Goal: Task Accomplishment & Management: Use online tool/utility

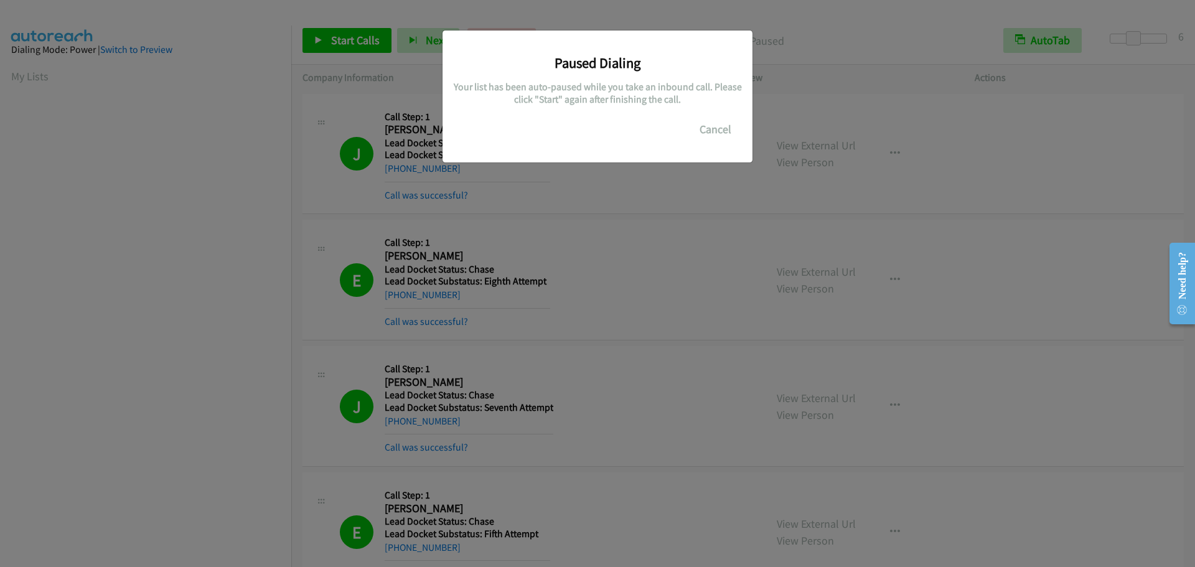
click at [721, 130] on button "Cancel" at bounding box center [715, 129] width 55 height 25
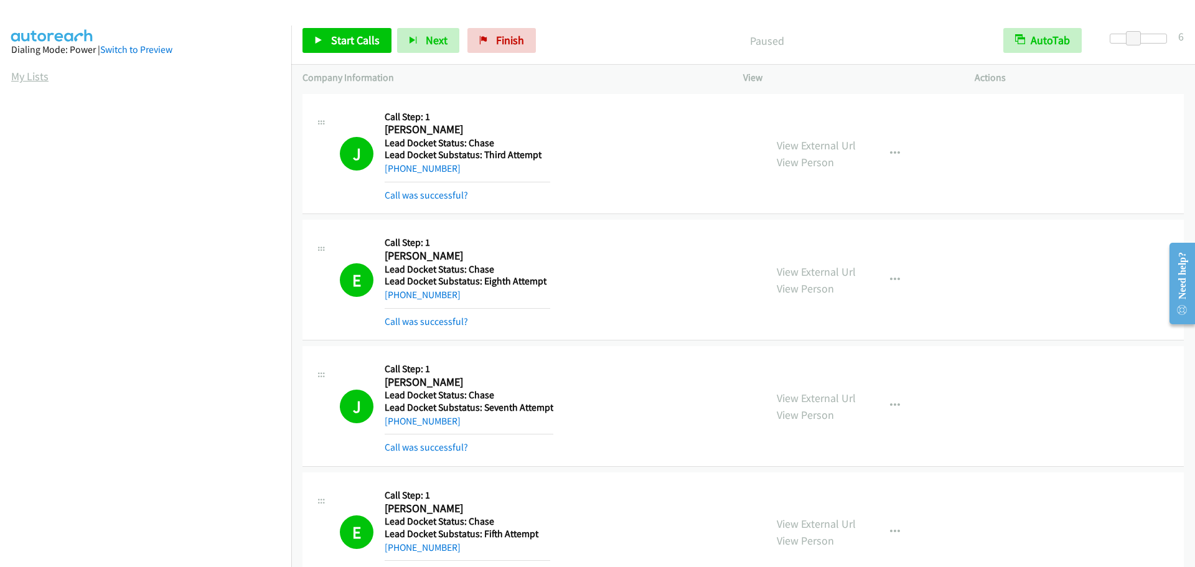
click at [37, 72] on link "My Lists" at bounding box center [29, 76] width 37 height 14
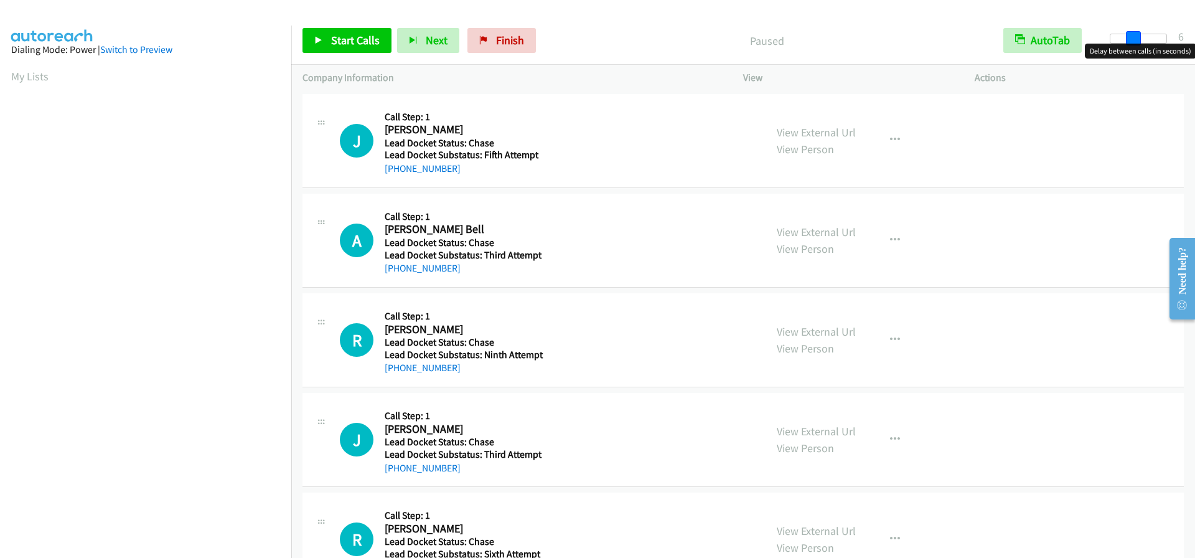
drag, startPoint x: 1107, startPoint y: 42, endPoint x: 1127, endPoint y: 40, distance: 20.6
click at [1127, 40] on span at bounding box center [1133, 38] width 15 height 15
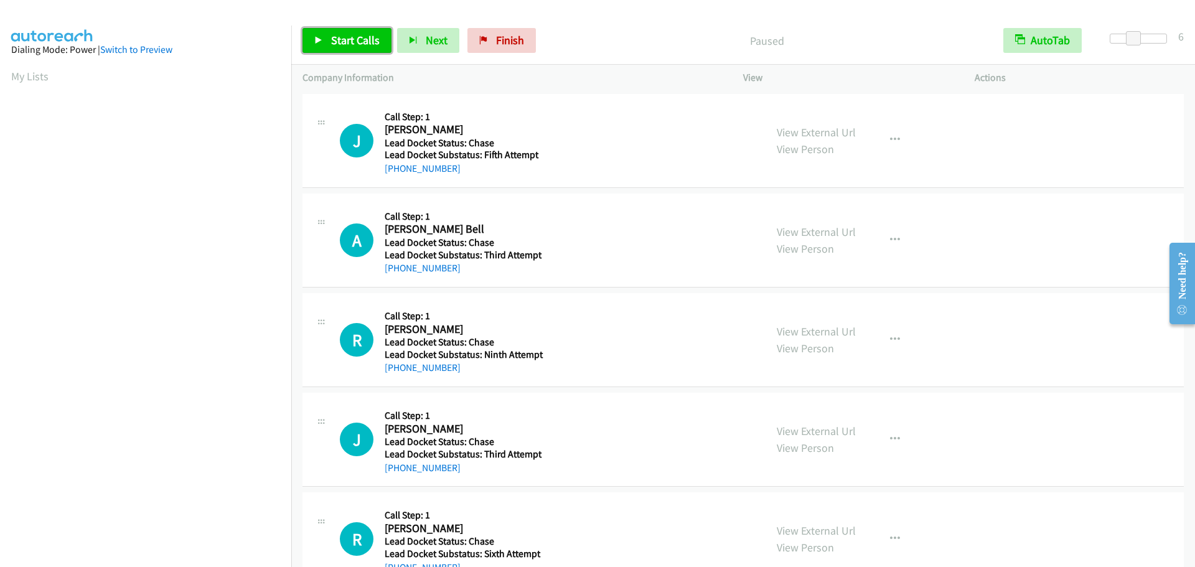
click at [351, 40] on span "Start Calls" at bounding box center [355, 40] width 49 height 14
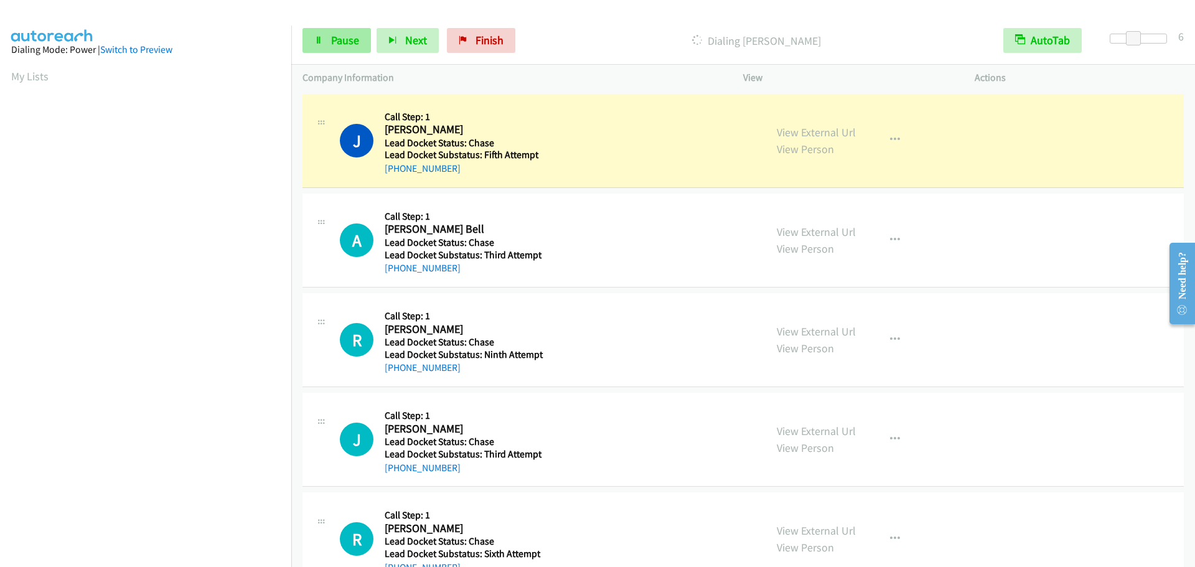
click at [334, 48] on link "Pause" at bounding box center [337, 40] width 68 height 25
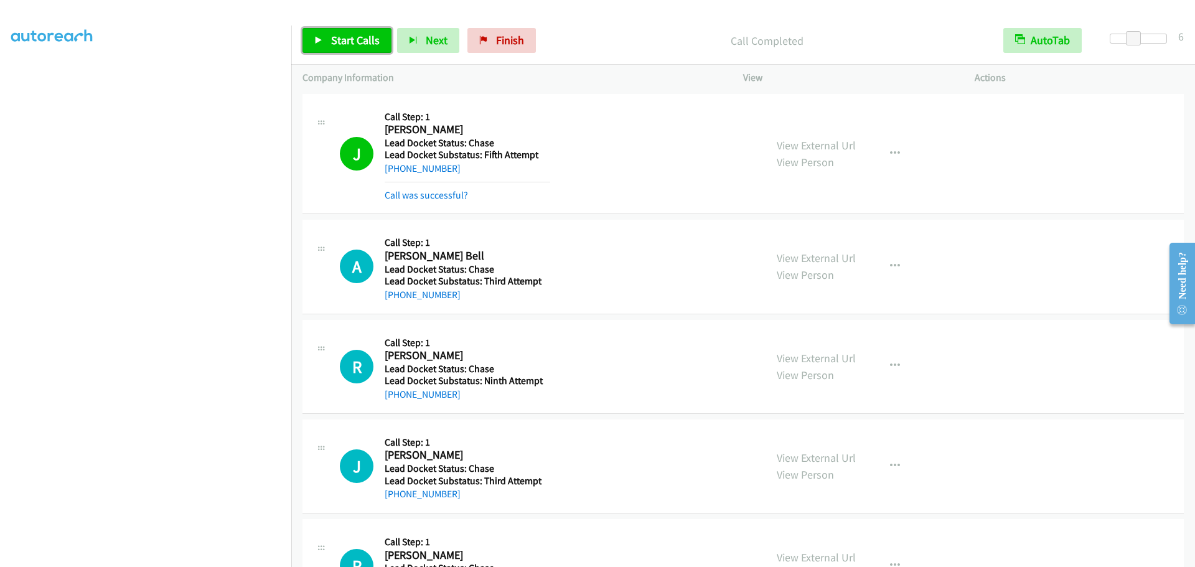
click at [353, 41] on span "Start Calls" at bounding box center [355, 40] width 49 height 14
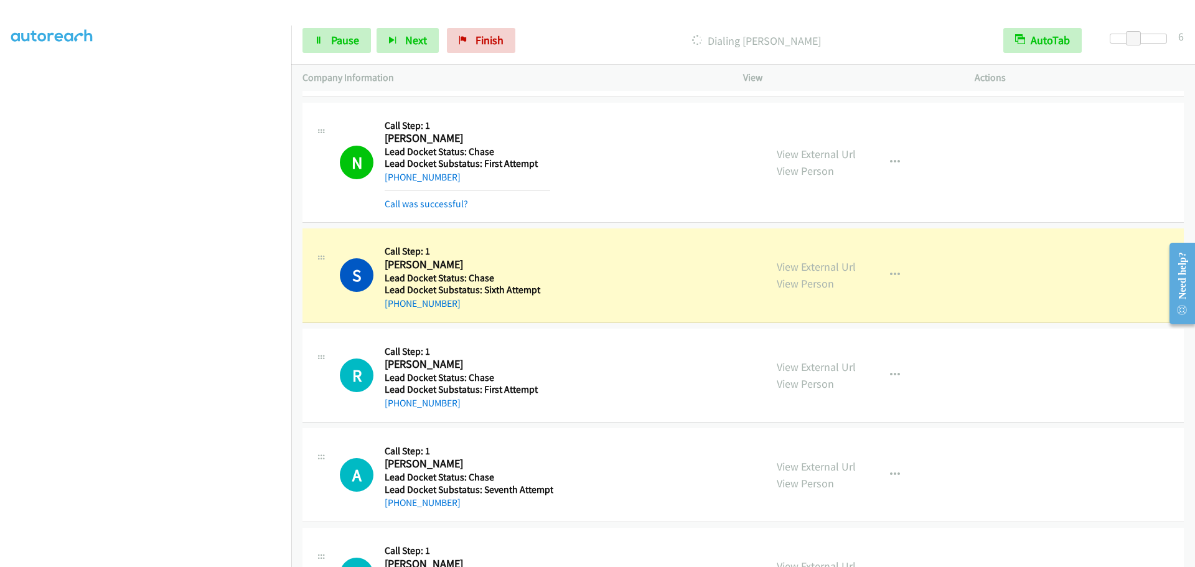
scroll to position [747, 0]
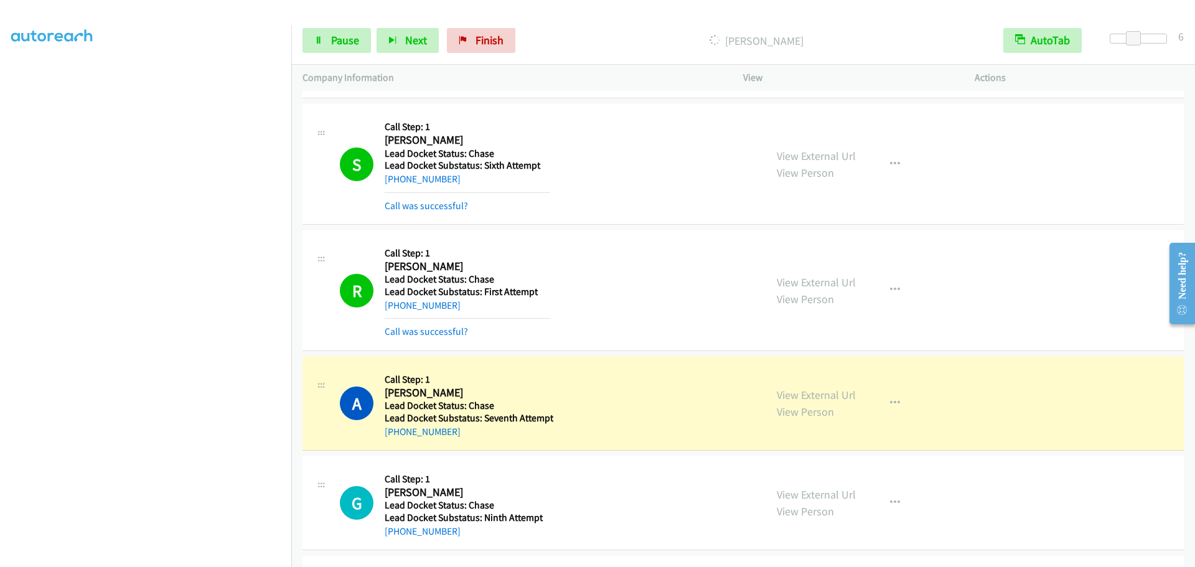
click at [326, 19] on div "Start Calls Pause Next Finish Dialing Abudavid Rogers AutoTab AutoTab 6" at bounding box center [743, 41] width 904 height 48
click at [326, 39] on link "Pause" at bounding box center [337, 40] width 68 height 25
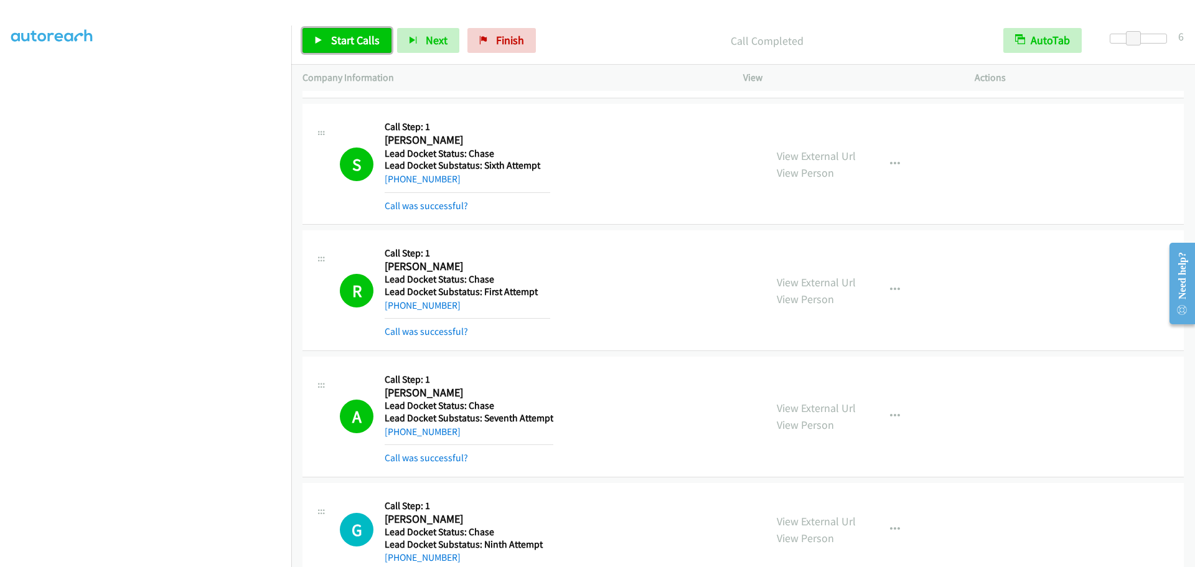
click at [322, 37] on icon at bounding box center [318, 41] width 9 height 9
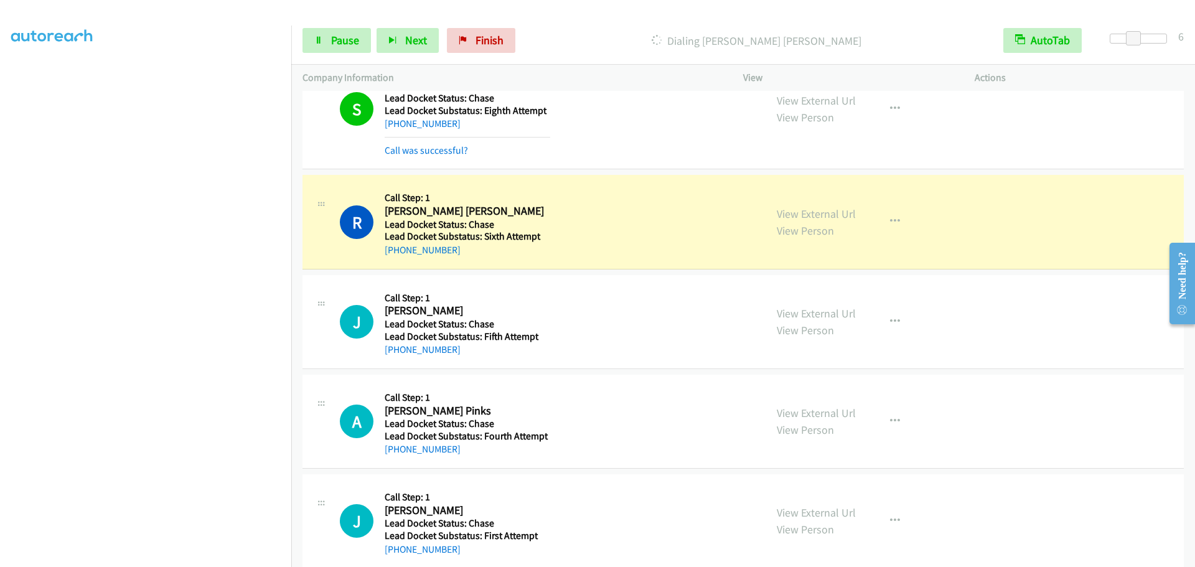
scroll to position [1369, 0]
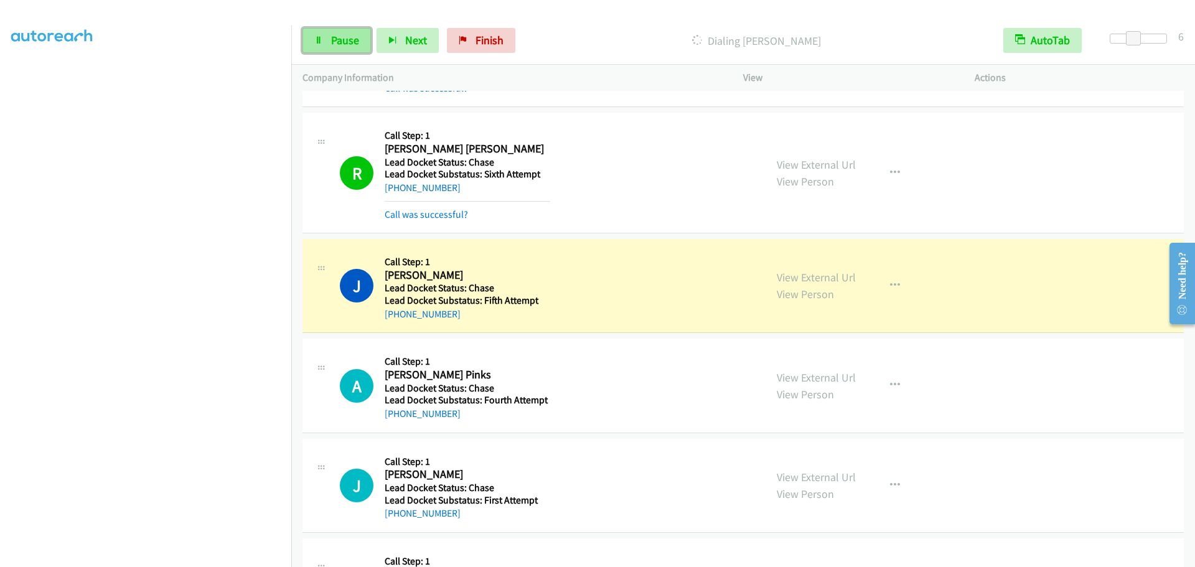
click at [342, 51] on link "Pause" at bounding box center [337, 40] width 68 height 25
click at [329, 41] on link "Start Calls" at bounding box center [347, 40] width 89 height 25
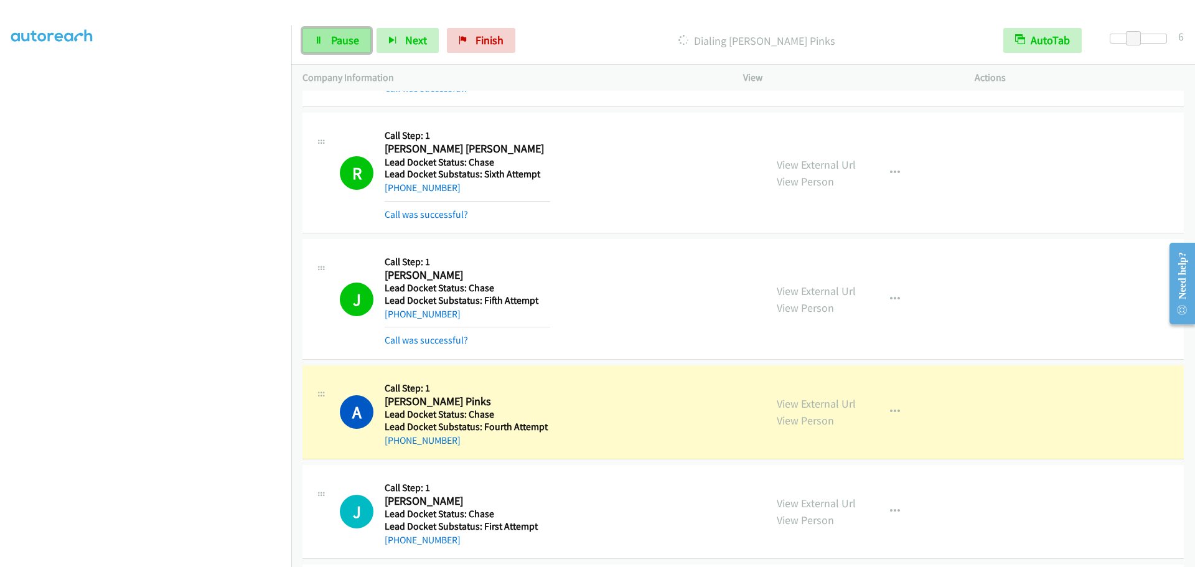
click at [340, 45] on span "Pause" at bounding box center [345, 40] width 28 height 14
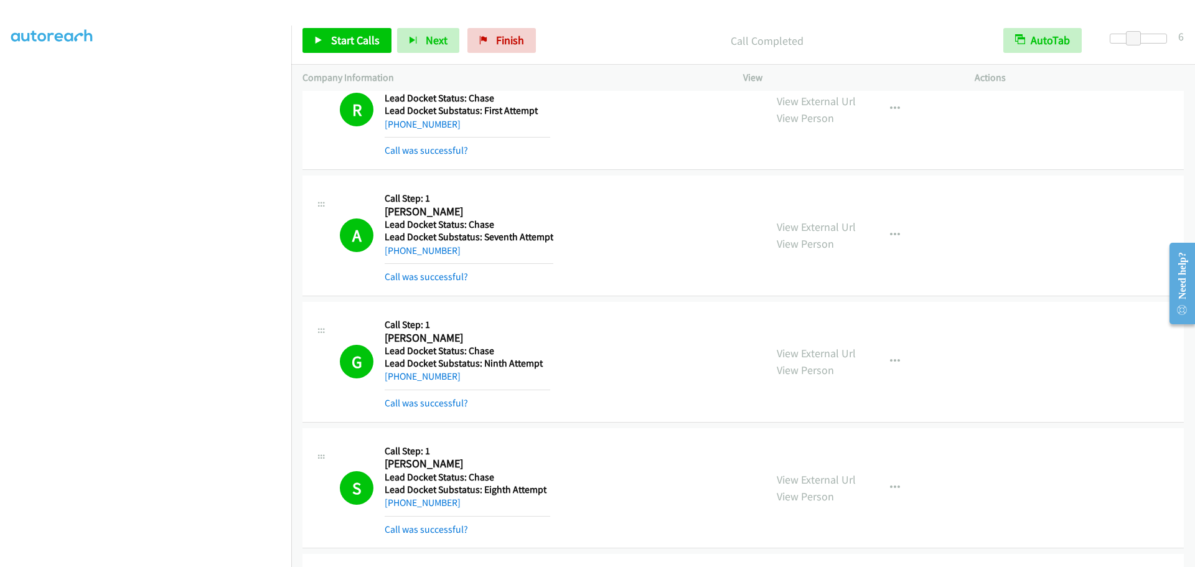
scroll to position [1183, 0]
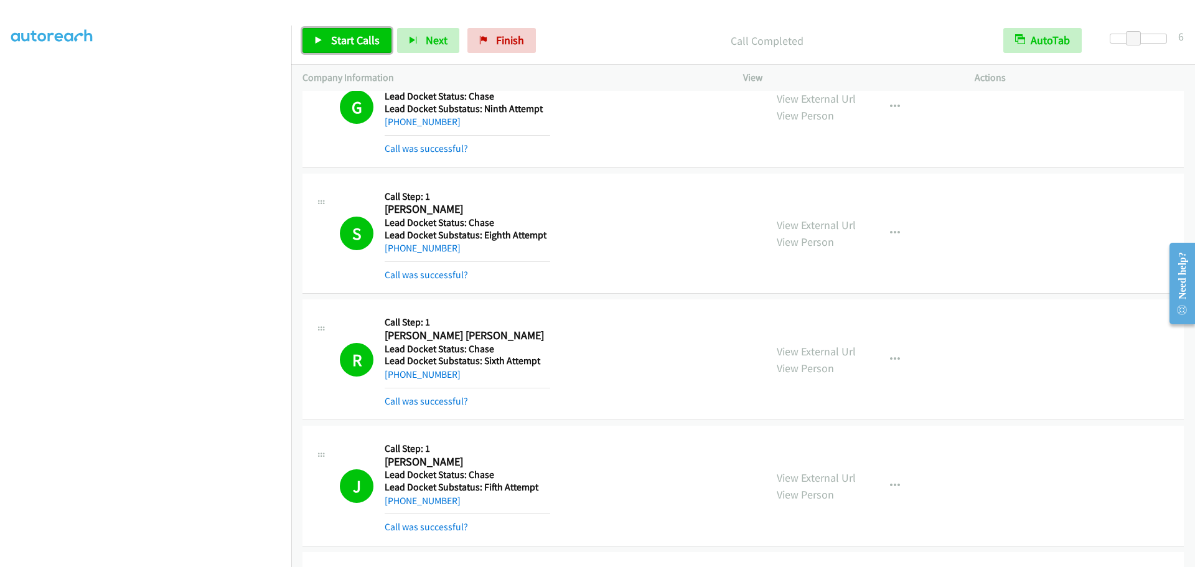
click at [331, 37] on span "Start Calls" at bounding box center [355, 40] width 49 height 14
click at [339, 42] on span "Pause" at bounding box center [345, 40] width 28 height 14
click at [21, 77] on link "My Lists" at bounding box center [29, 76] width 37 height 14
